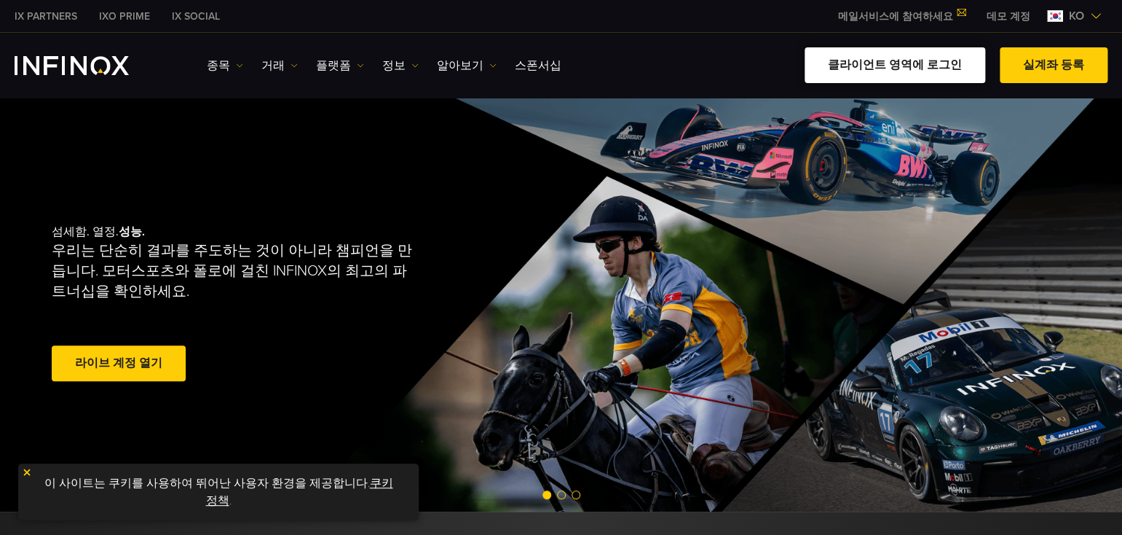
click at [900, 64] on link "클라이언트 영역에 로그인" at bounding box center [895, 65] width 181 height 36
